Goal: Information Seeking & Learning: Learn about a topic

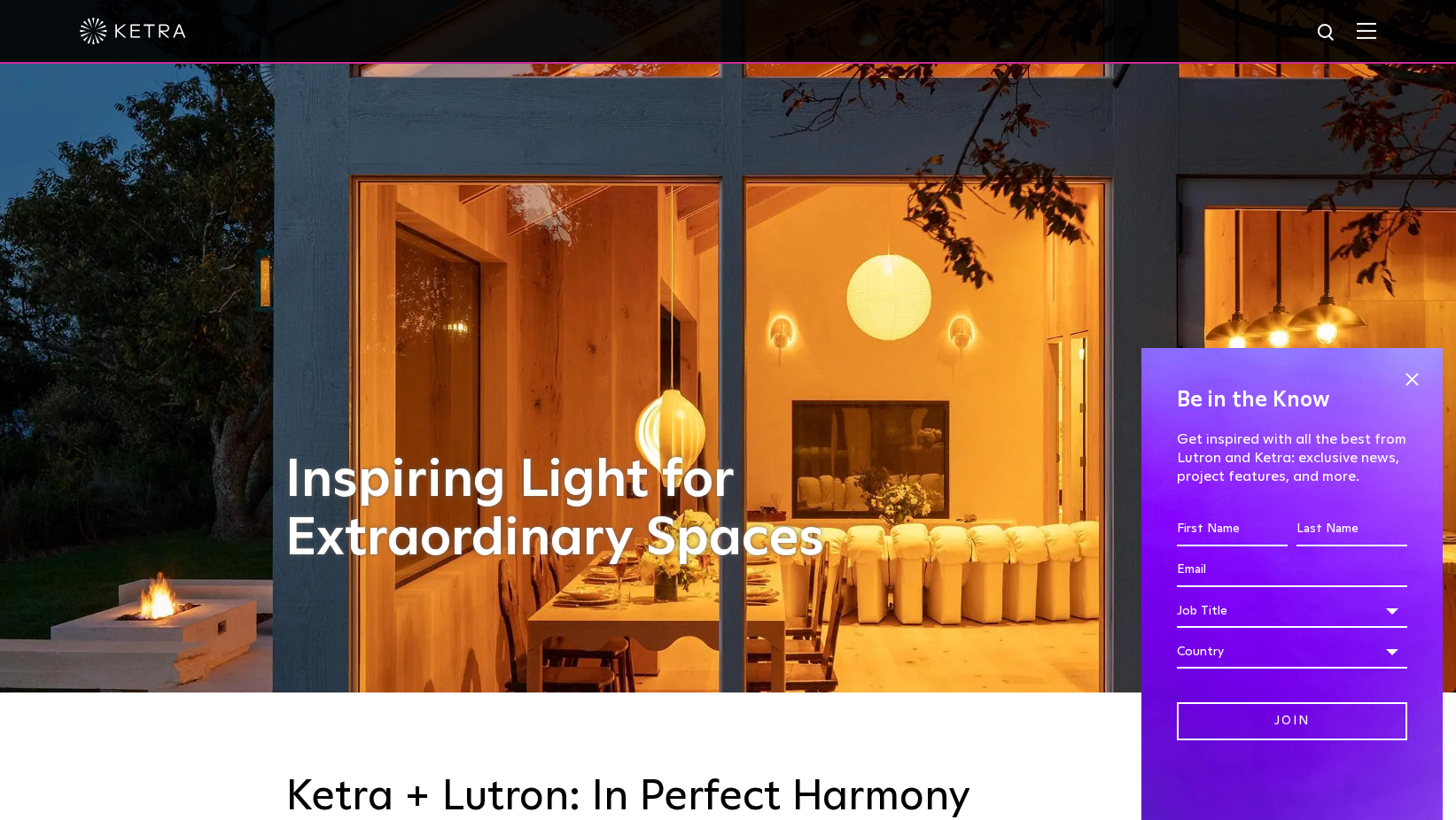
scroll to position [424, 0]
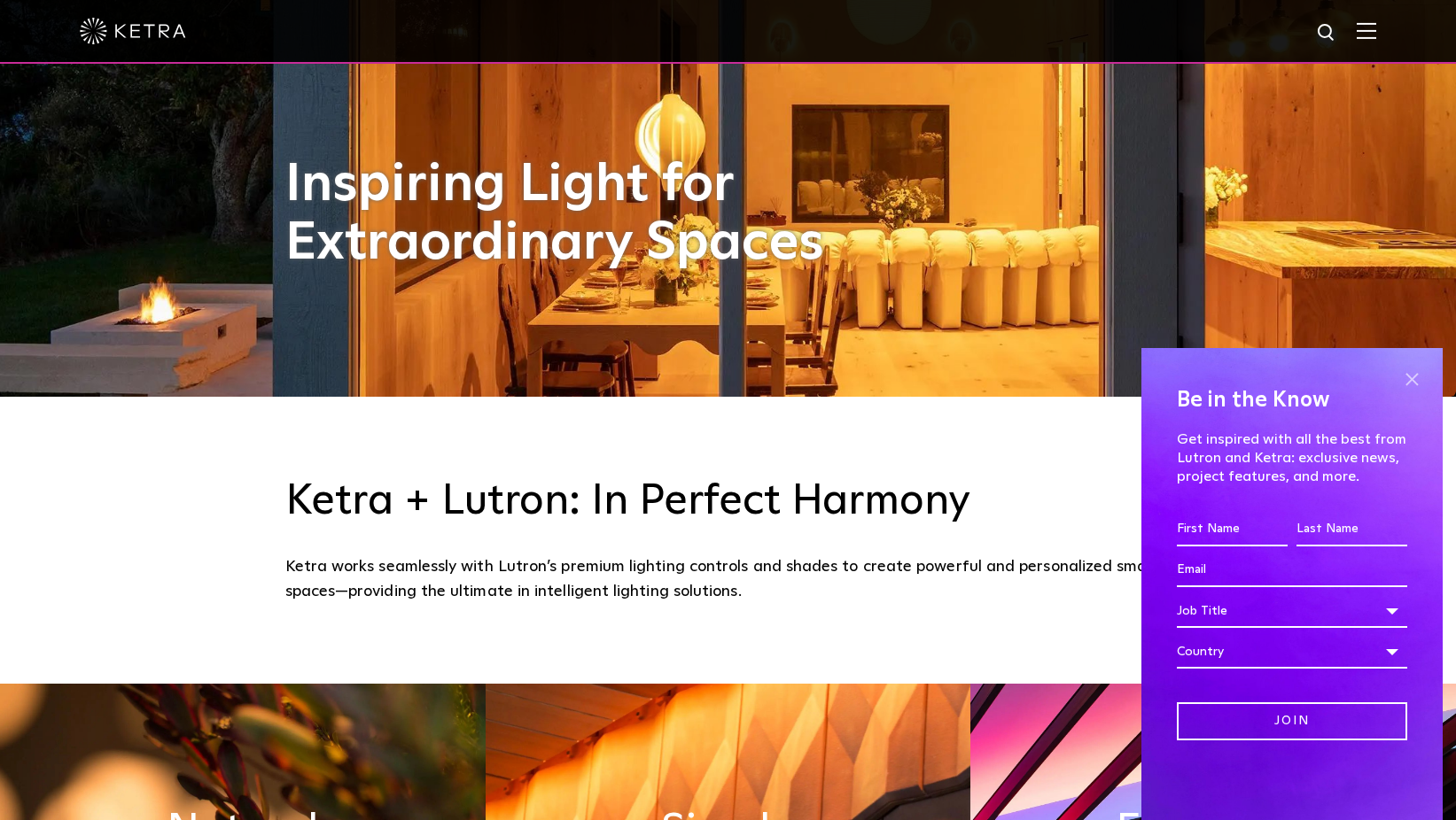
click at [1406, 380] on span at bounding box center [1411, 379] width 27 height 27
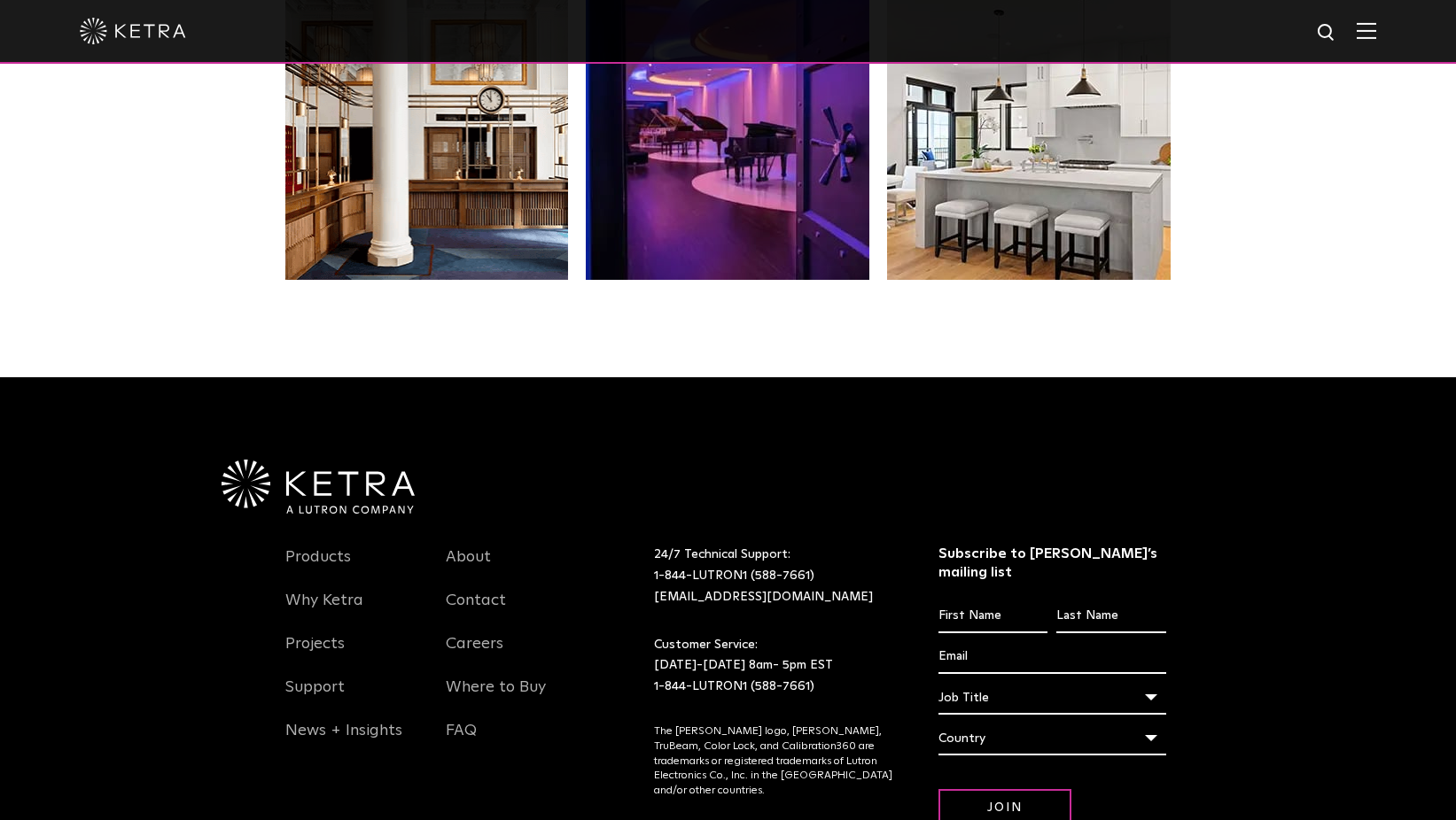
scroll to position [3720, 0]
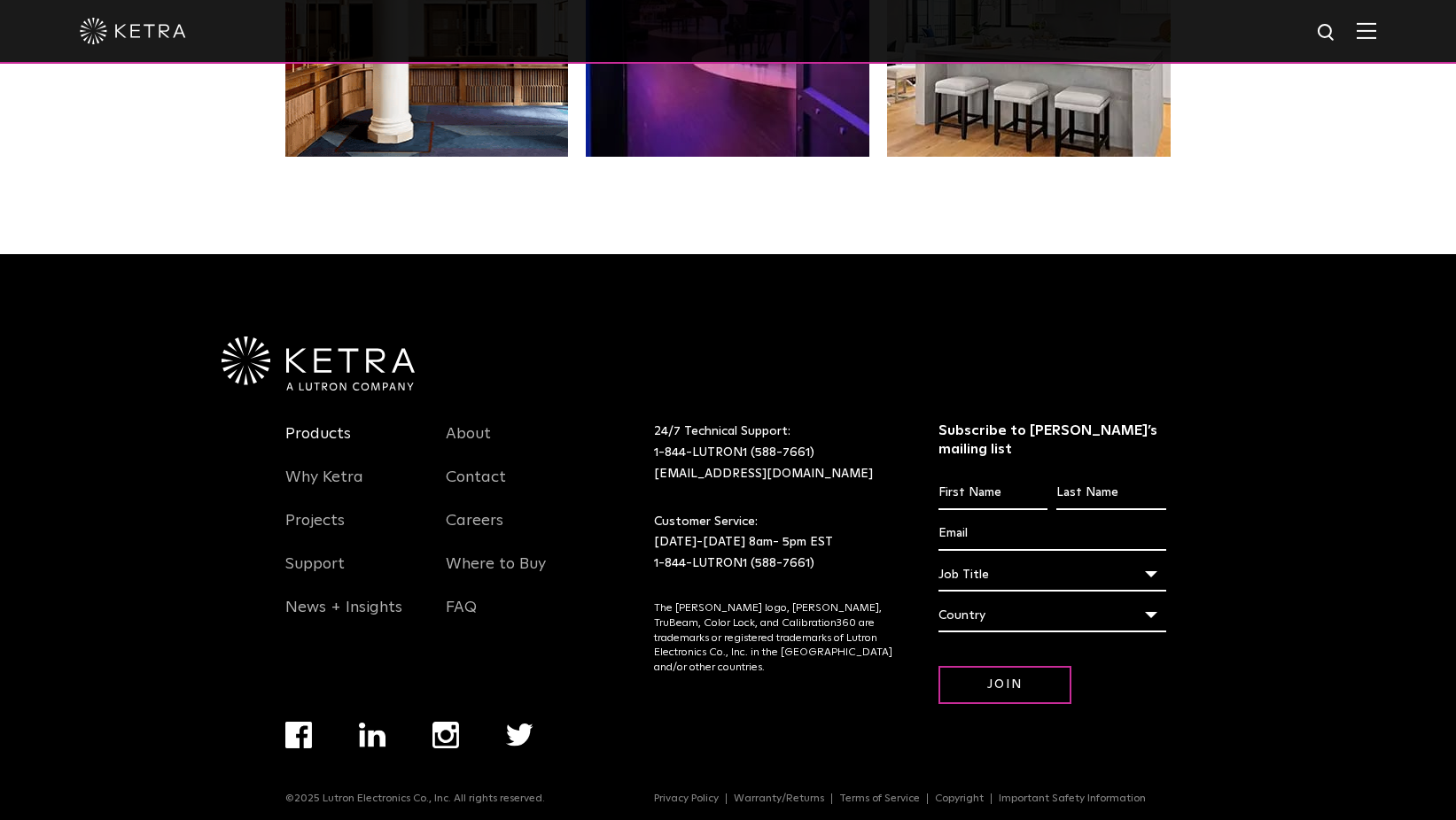
click at [314, 432] on link "Products" at bounding box center [317, 445] width 65 height 40
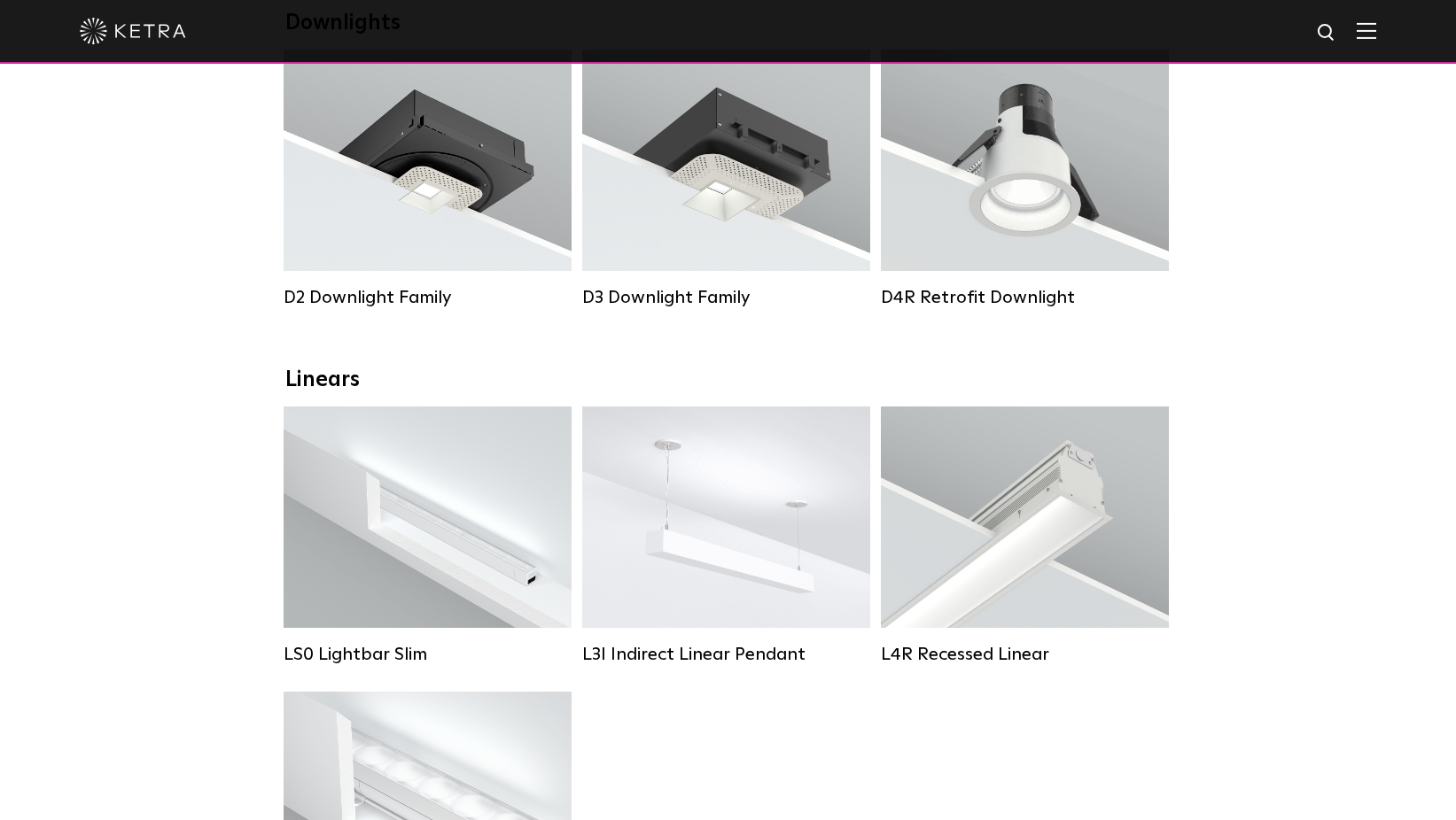
scroll to position [251, 0]
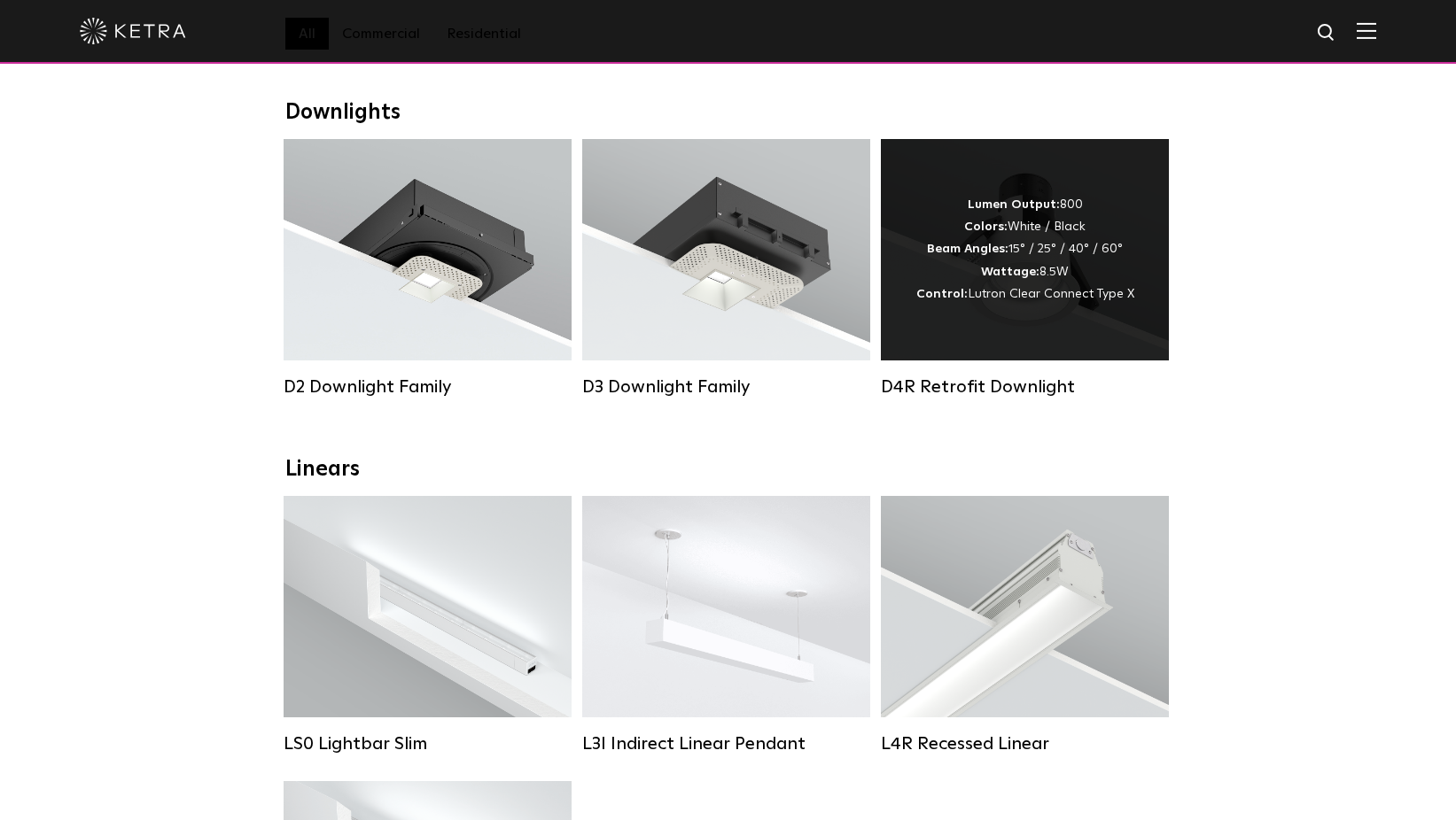
click at [1013, 282] on div "Lumen Output: 800 Colors: White / Black Beam Angles: 15° / 25° / 40° / 60° Watt…" at bounding box center [1026, 250] width 218 height 112
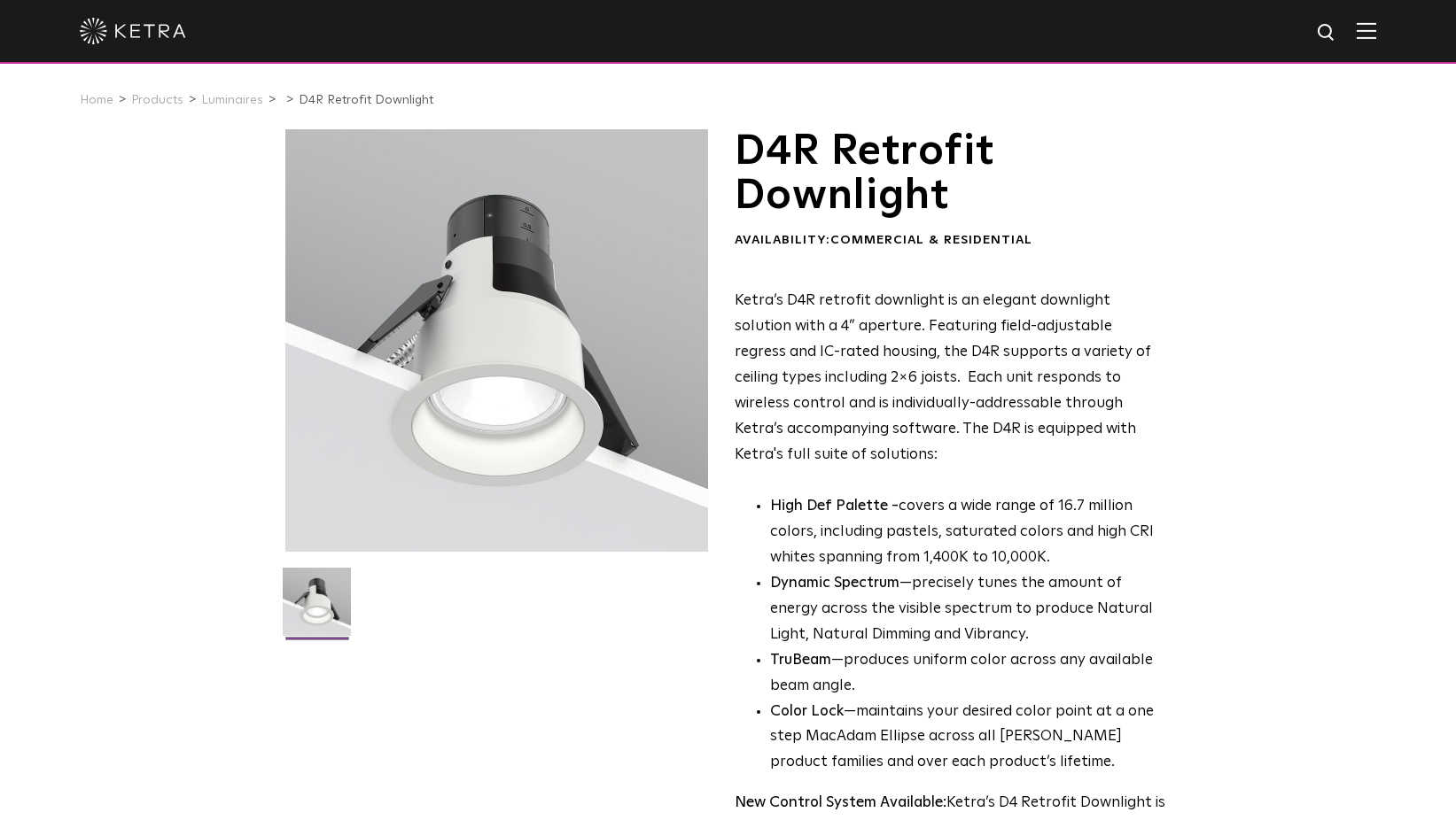
click at [144, 34] on img at bounding box center [133, 30] width 106 height 27
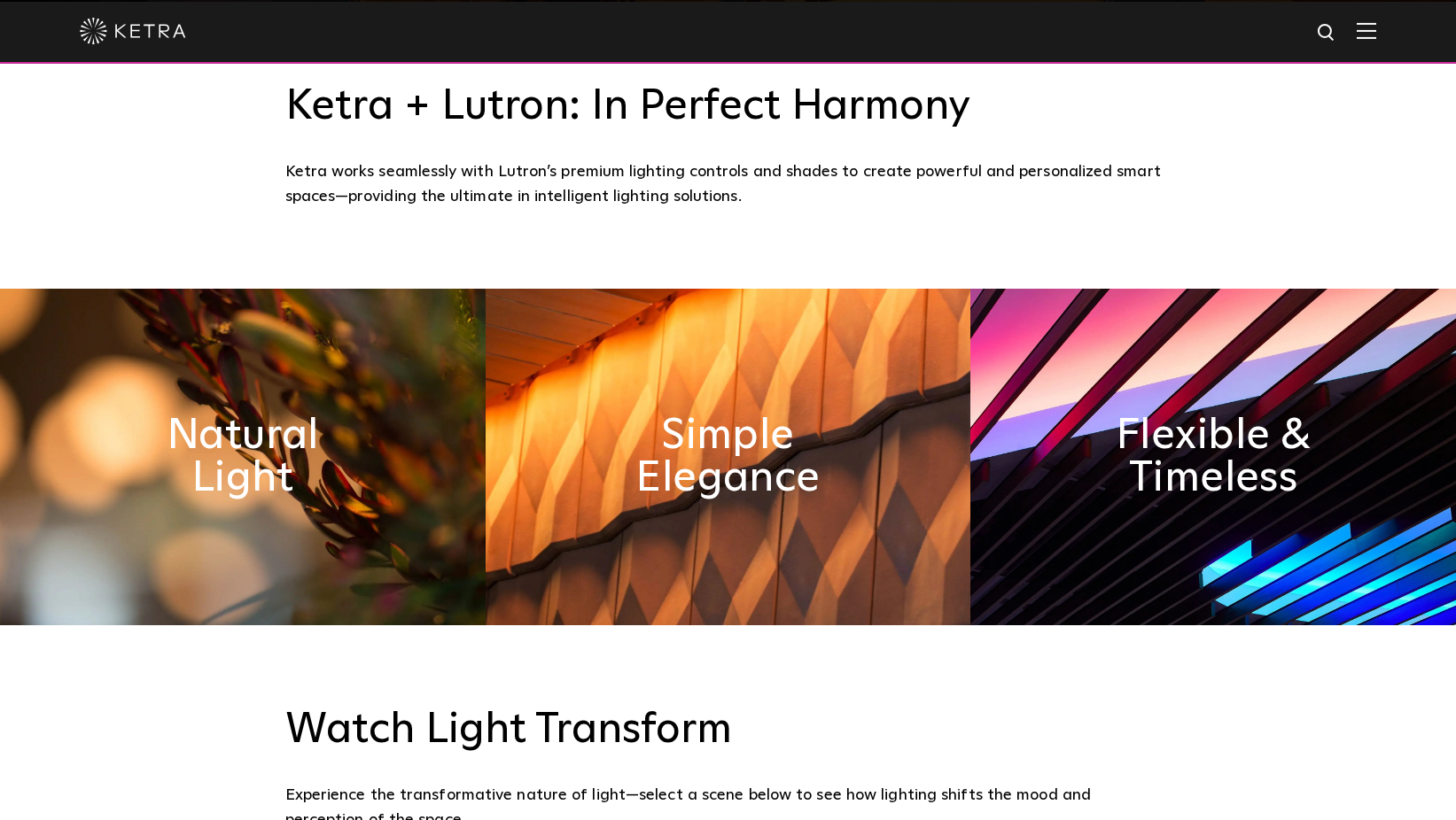
scroll to position [914, 0]
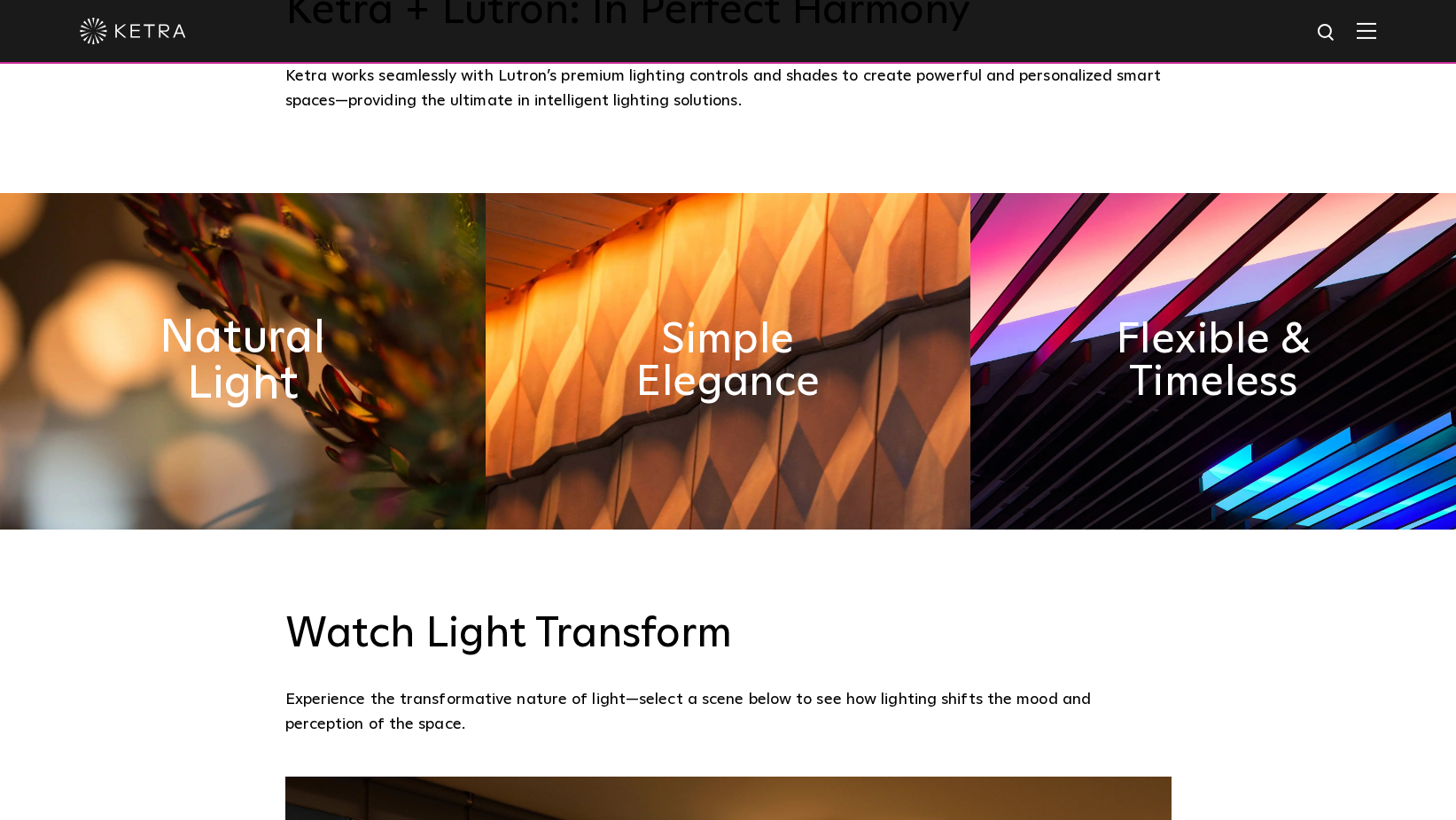
click at [254, 350] on h2 "Natural Light" at bounding box center [243, 361] width 264 height 93
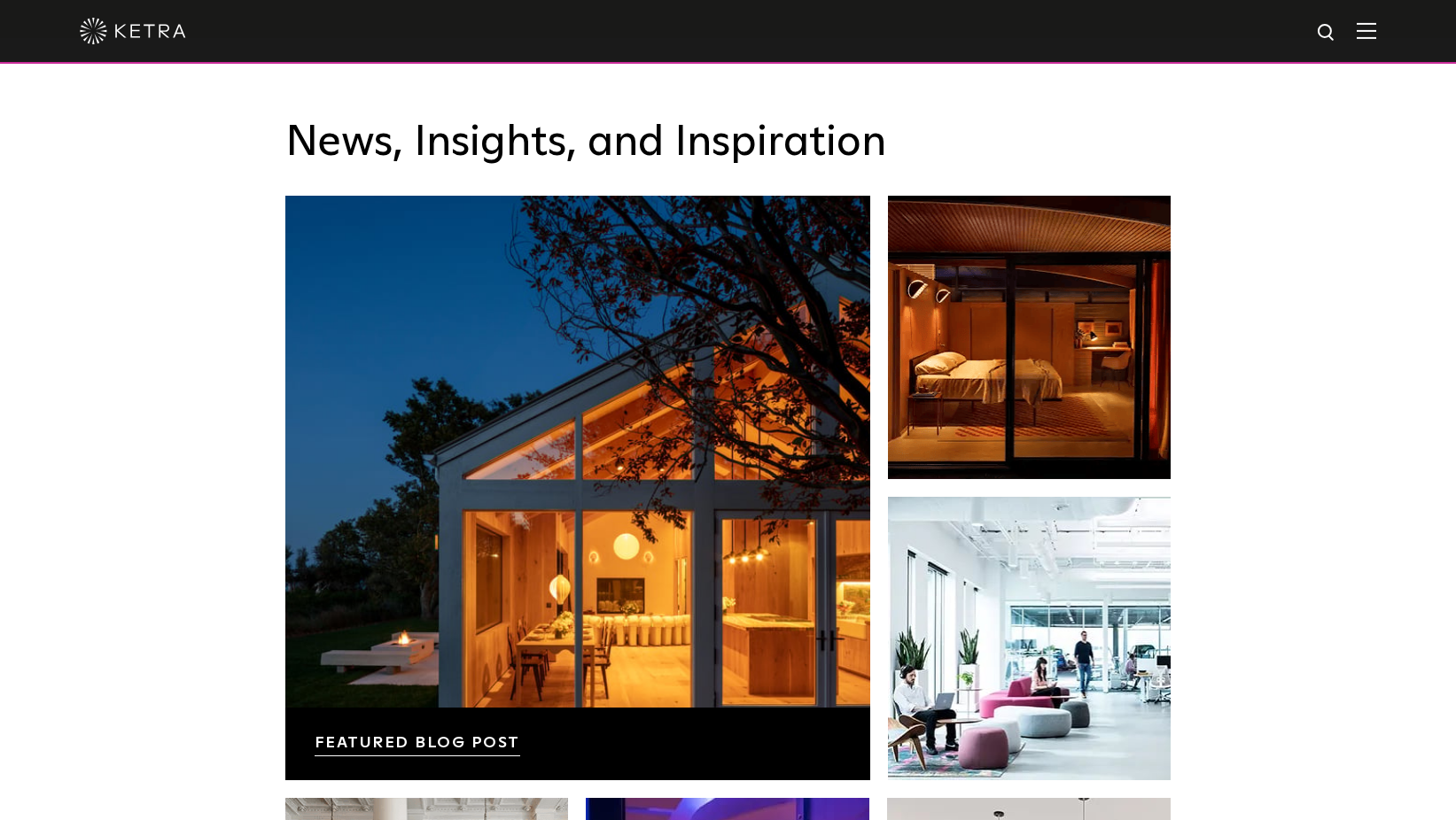
scroll to position [3027, 0]
